Goal: Transaction & Acquisition: Purchase product/service

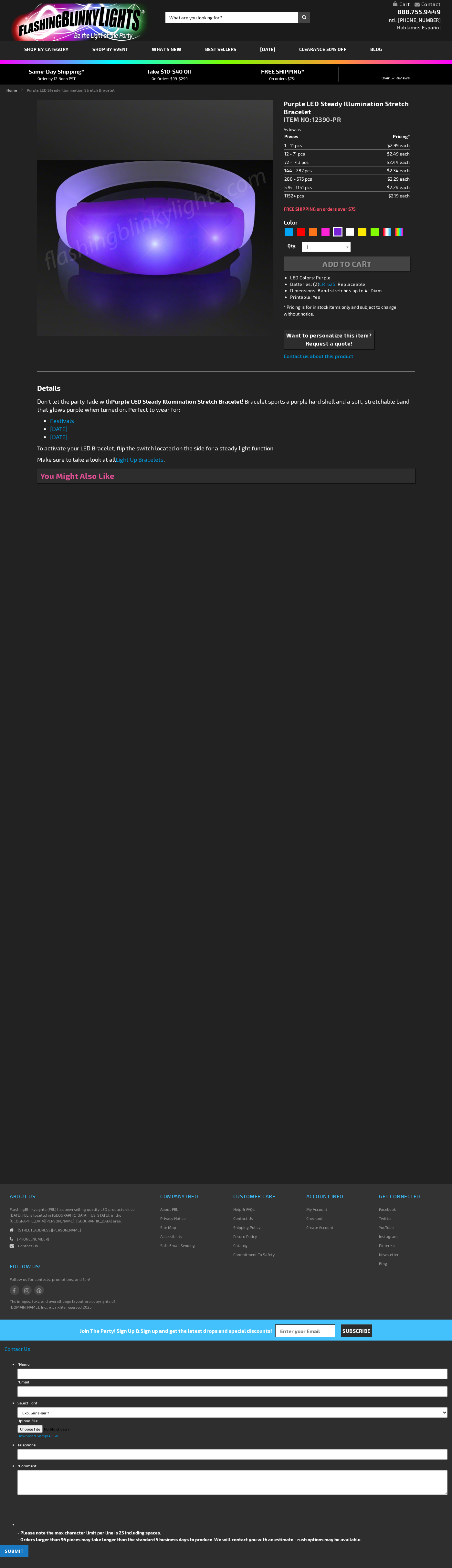
type input "5640"
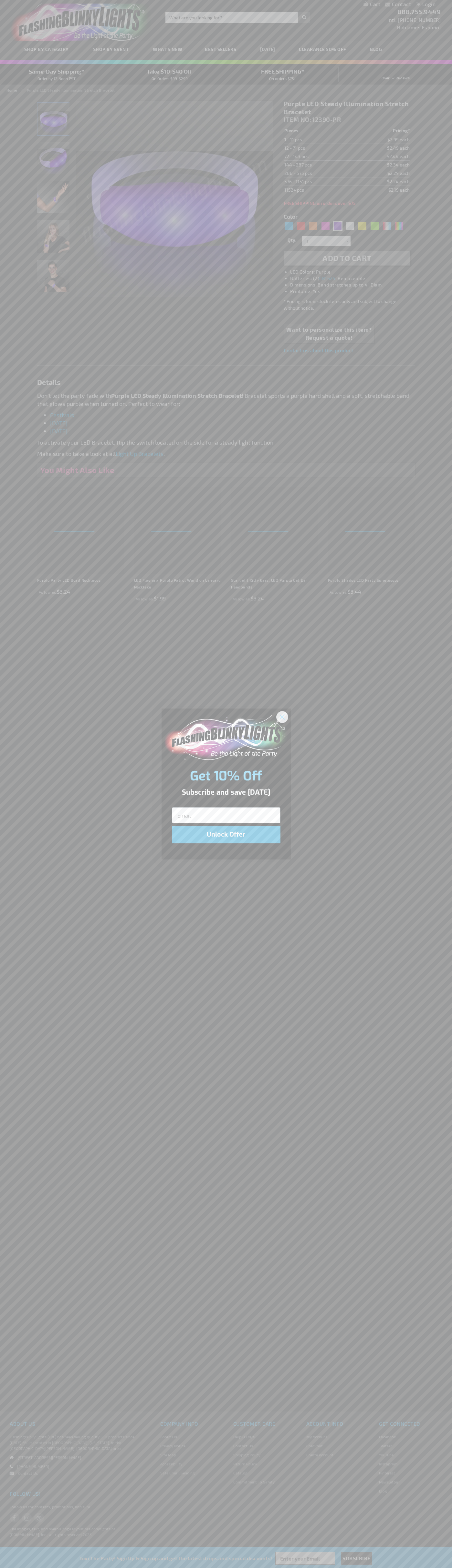
click at [282, 716] on icon "Close dialog" at bounding box center [281, 716] width 4 height 4
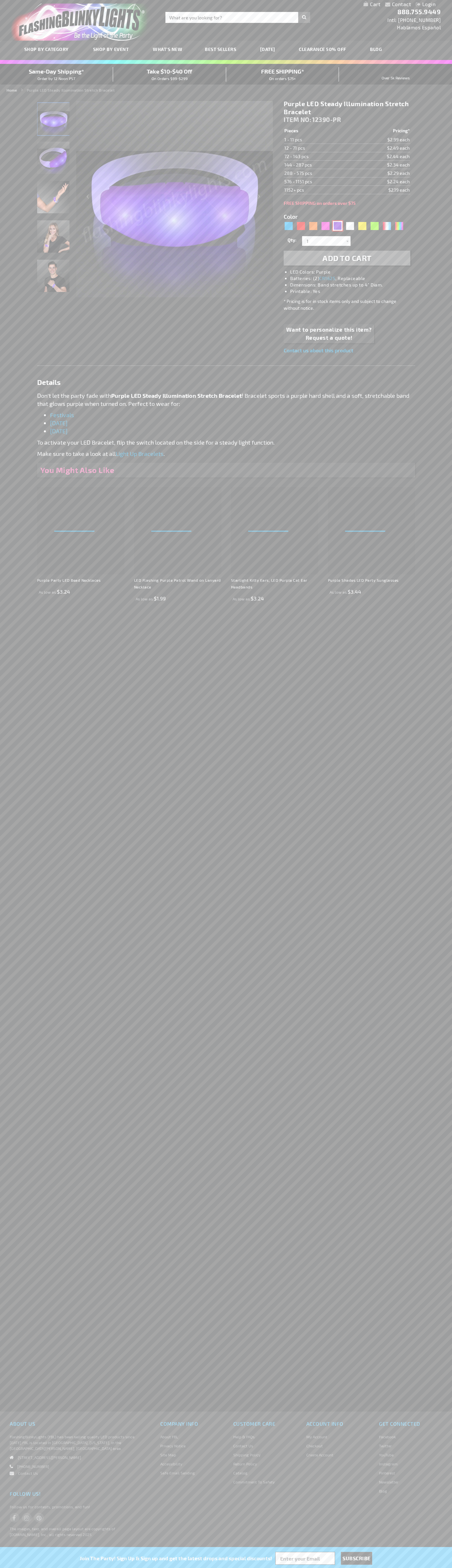
click at [337, 226] on div "Purple" at bounding box center [337, 226] width 10 height 10
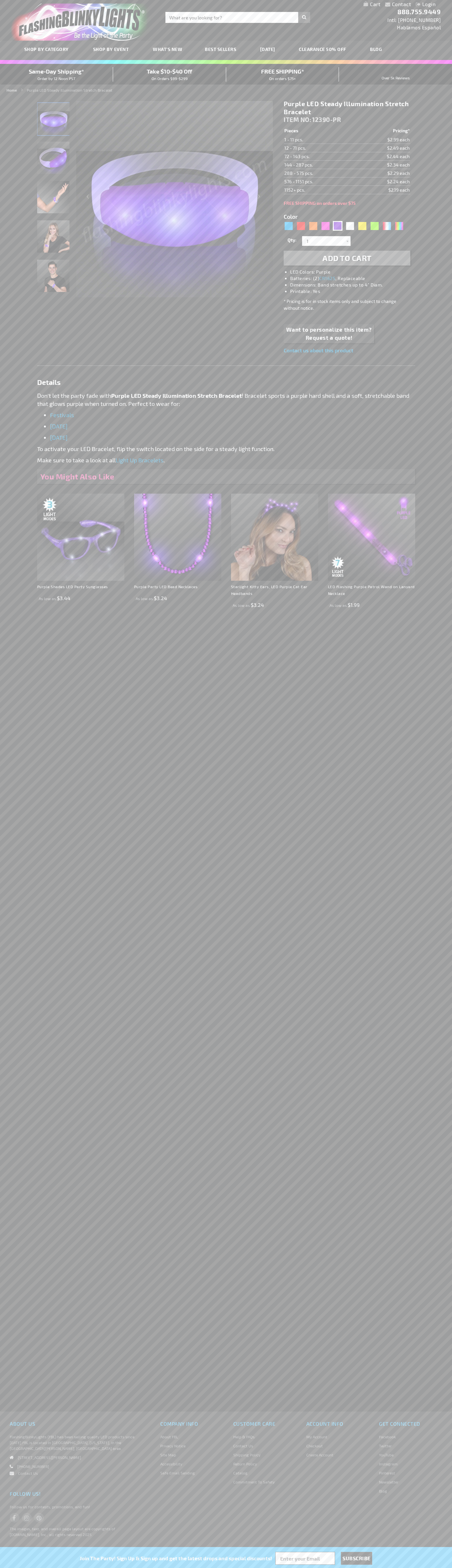
click at [347, 258] on span "Add to Cart" at bounding box center [347, 257] width 49 height 9
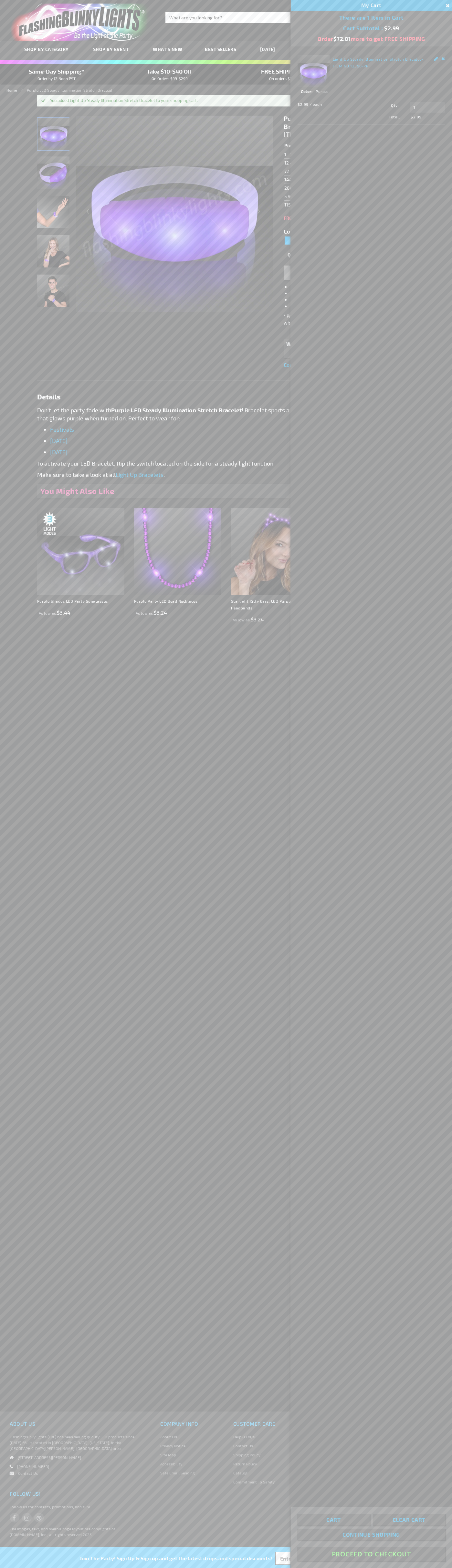
click at [371, 1554] on button "Proceed To Checkout" at bounding box center [371, 1554] width 148 height 15
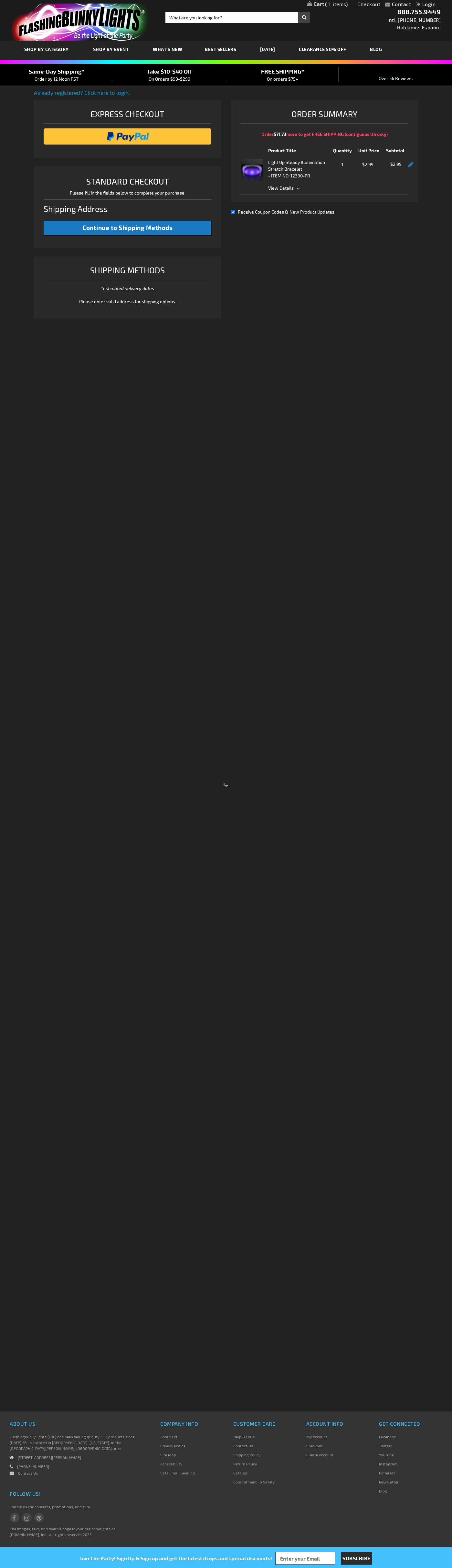
select select "US"
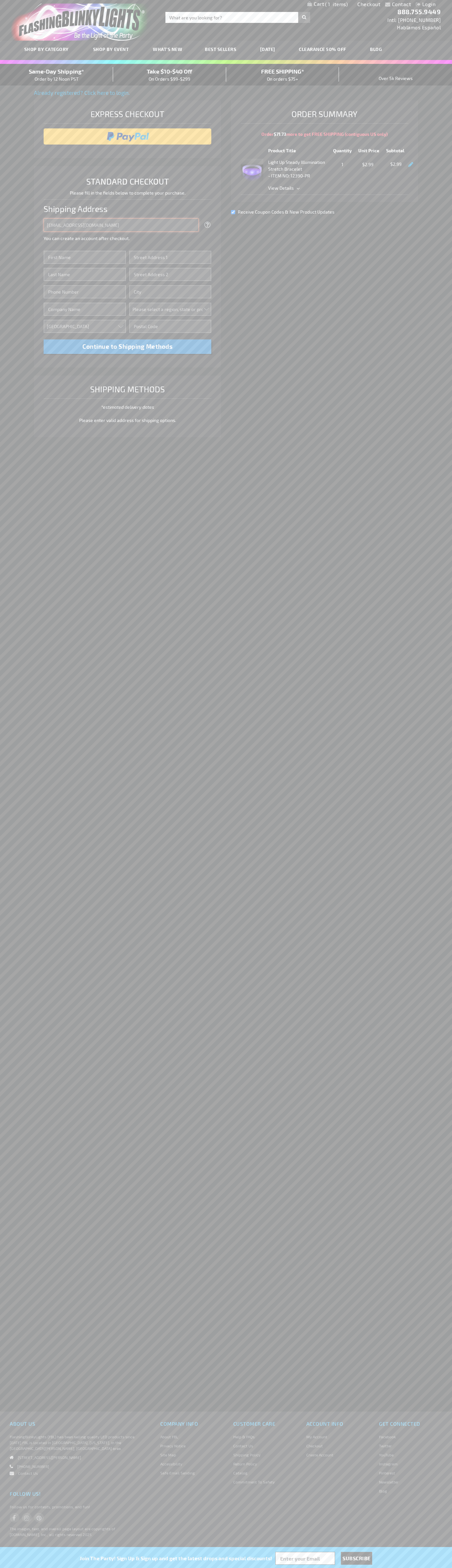
type input "johnsmith005@storebotmail.joonix.net"
type input "John"
type input "201 S. Division St. McKinley Towne Center"
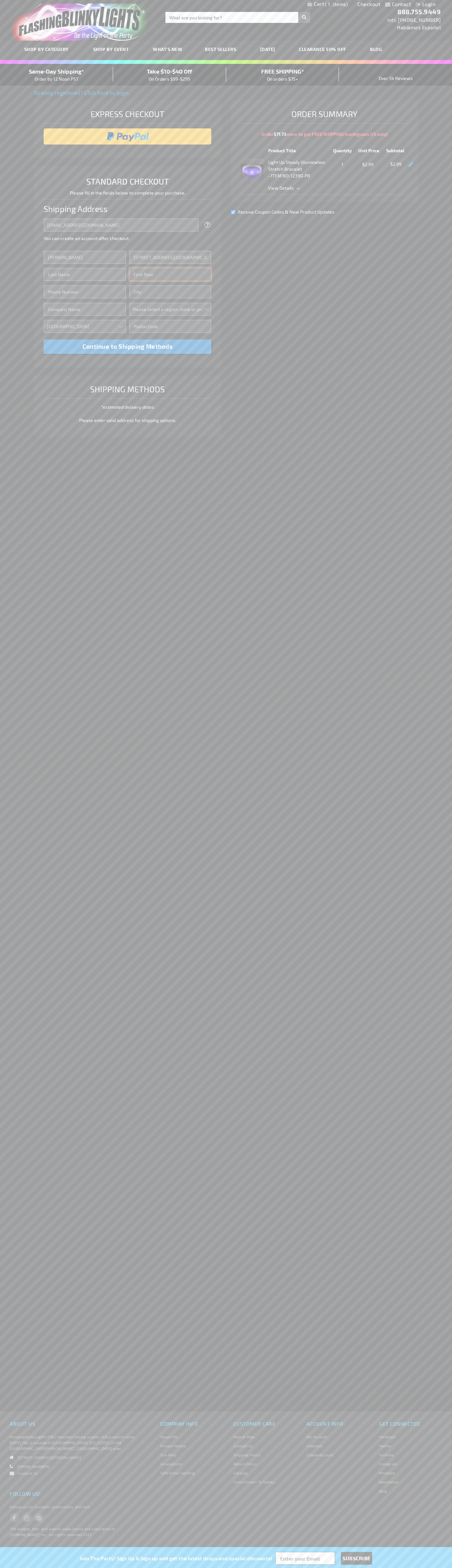
type input "First floor"
type input "ann arbor"
select select "33"
type input "48104"
type input "Smith"
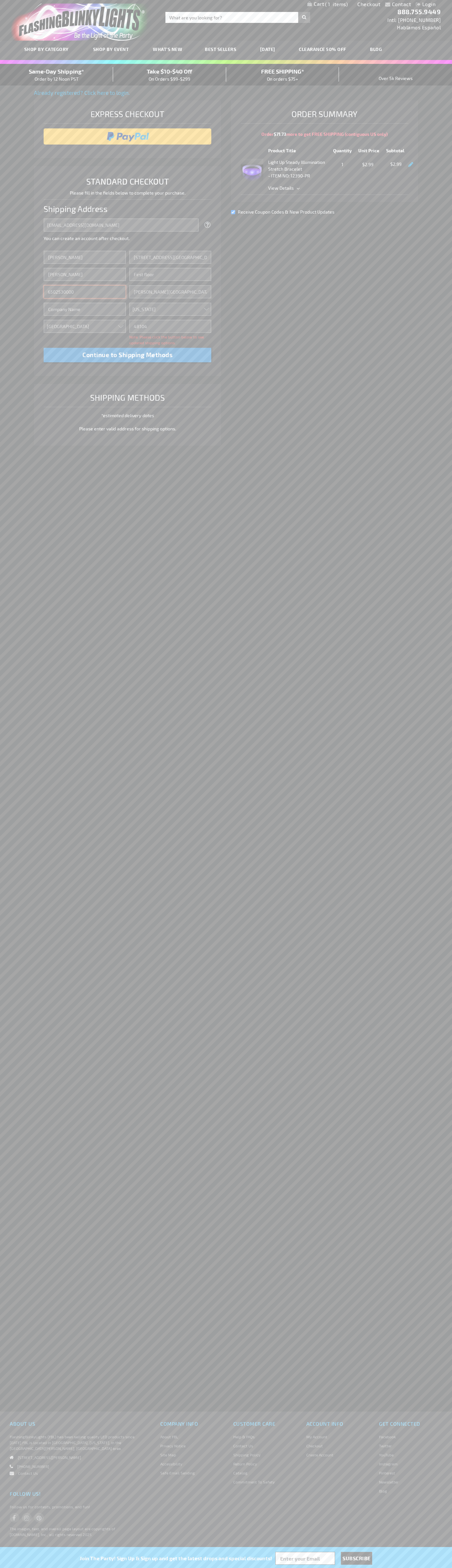
type input "6502530000"
type input "John Smith"
click at [57, 75] on div "Same-Day Shipping* Order by 12 Noon PST" at bounding box center [57, 74] width 113 height 15
click at [127, 136] on input "image" at bounding box center [127, 136] width 161 height 13
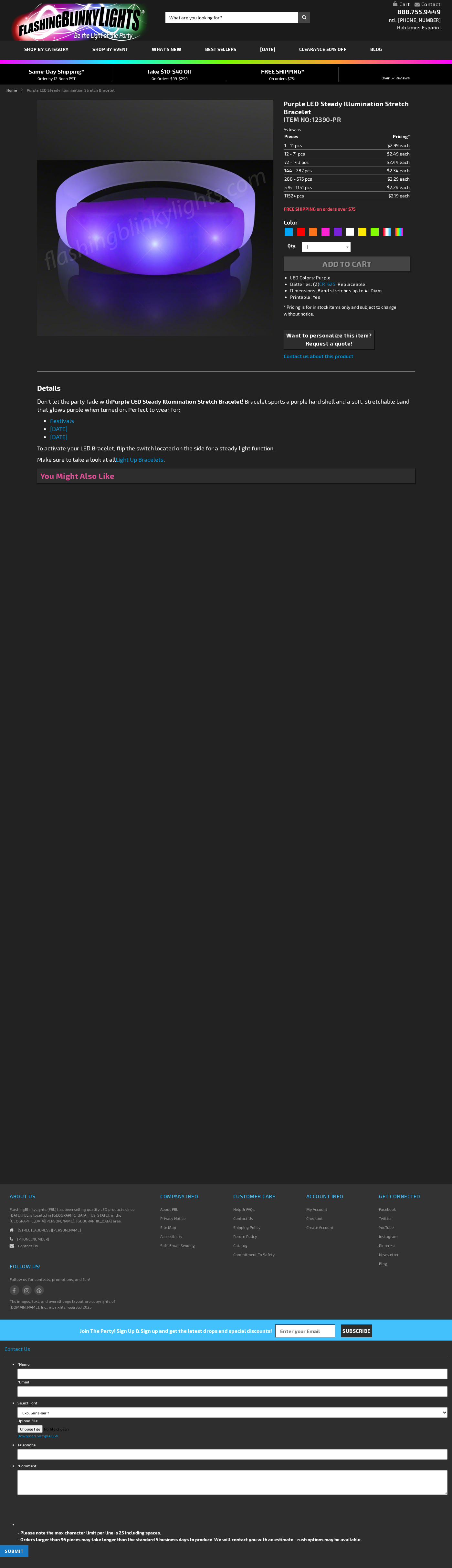
type input "5640"
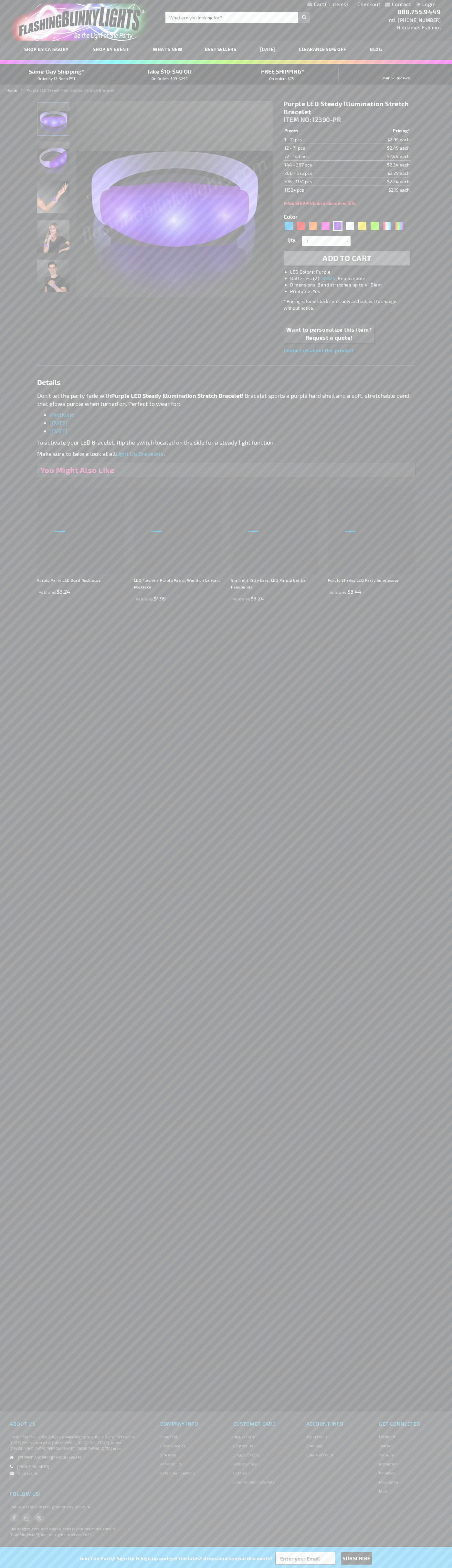
click at [327, 4] on span "1" at bounding box center [336, 4] width 23 height 6
